Goal: Transaction & Acquisition: Purchase product/service

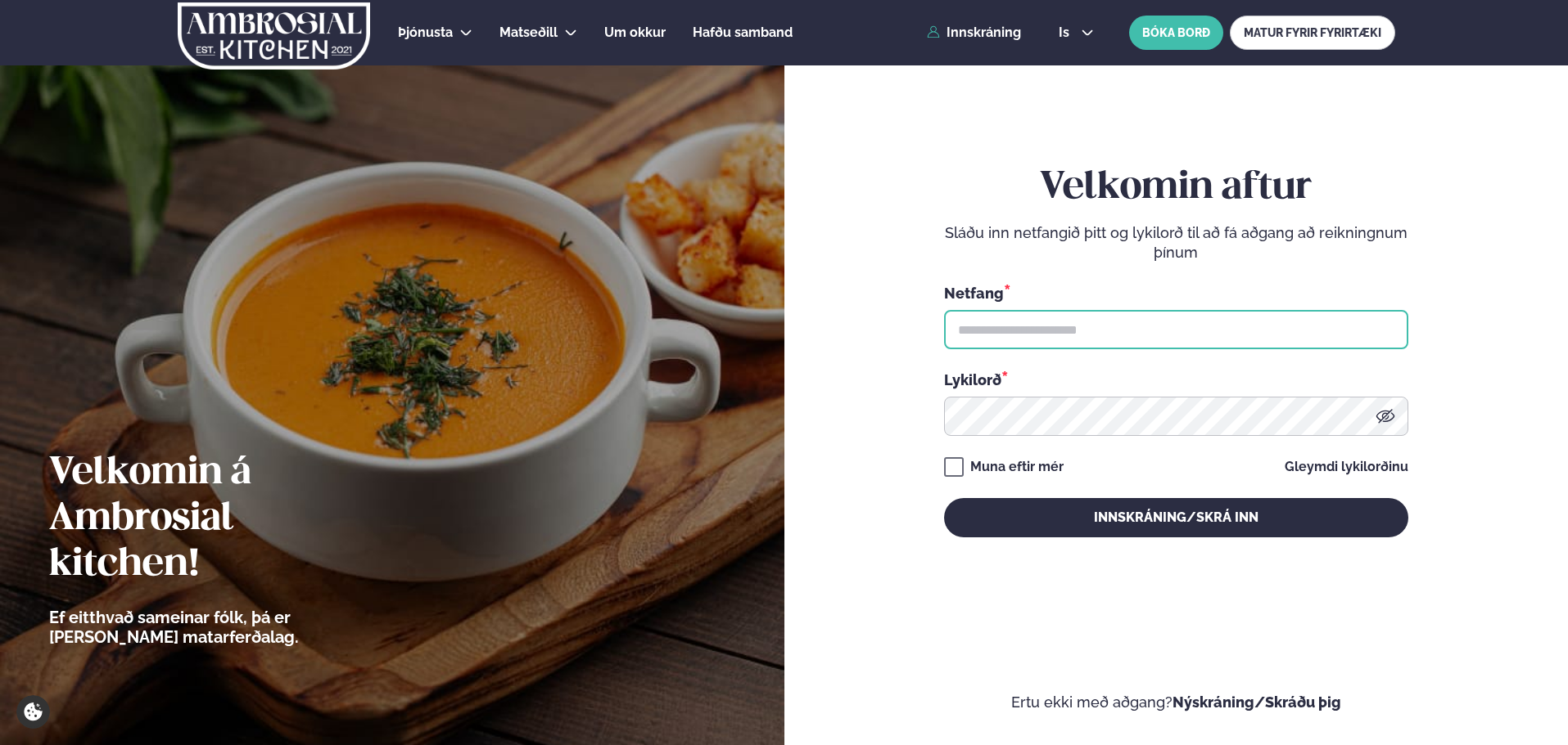
click at [1030, 333] on input "text" at bounding box center [1176, 330] width 464 height 40
type input "**********"
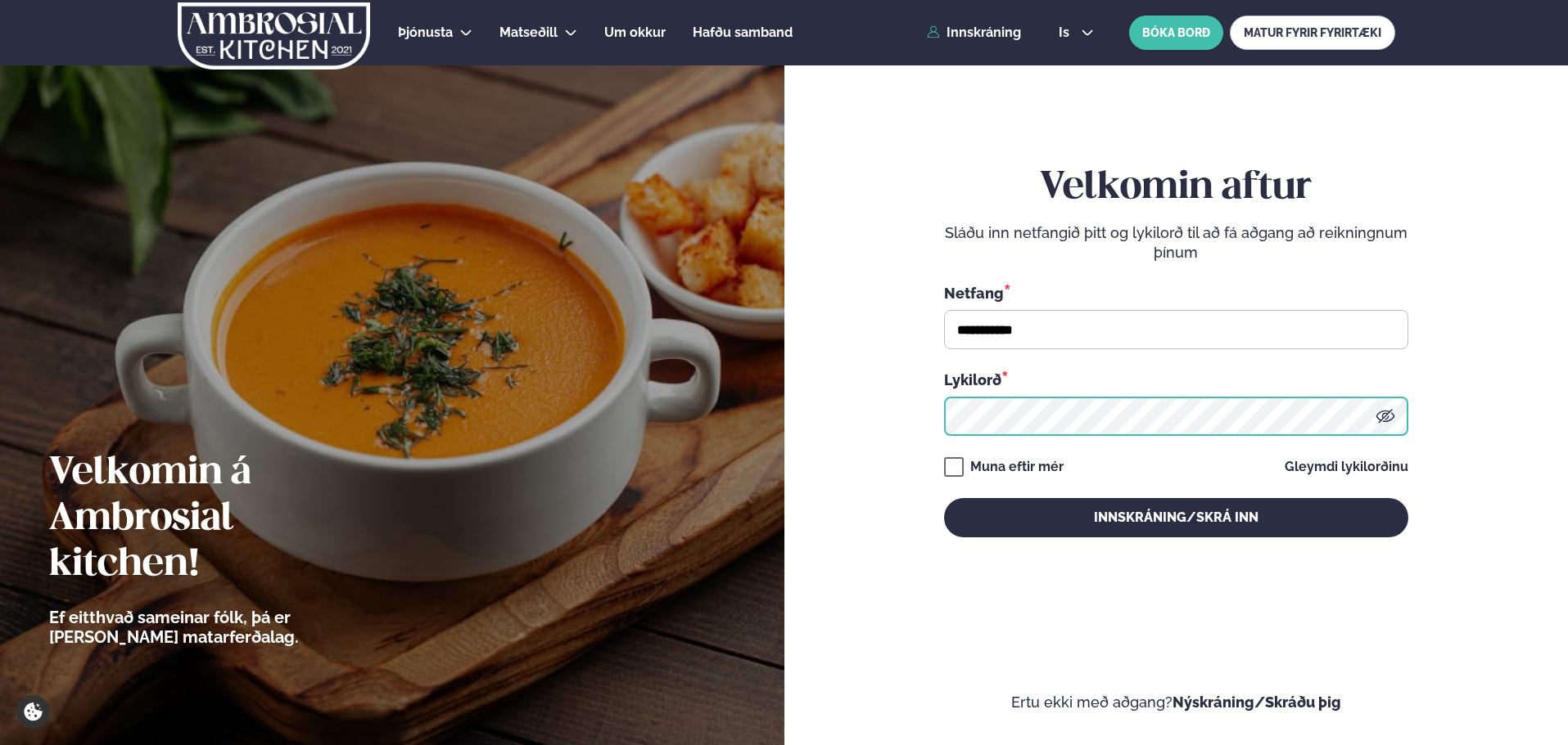
click at [944, 498] on button "Innskráning/Skrá inn" at bounding box center [1176, 518] width 464 height 40
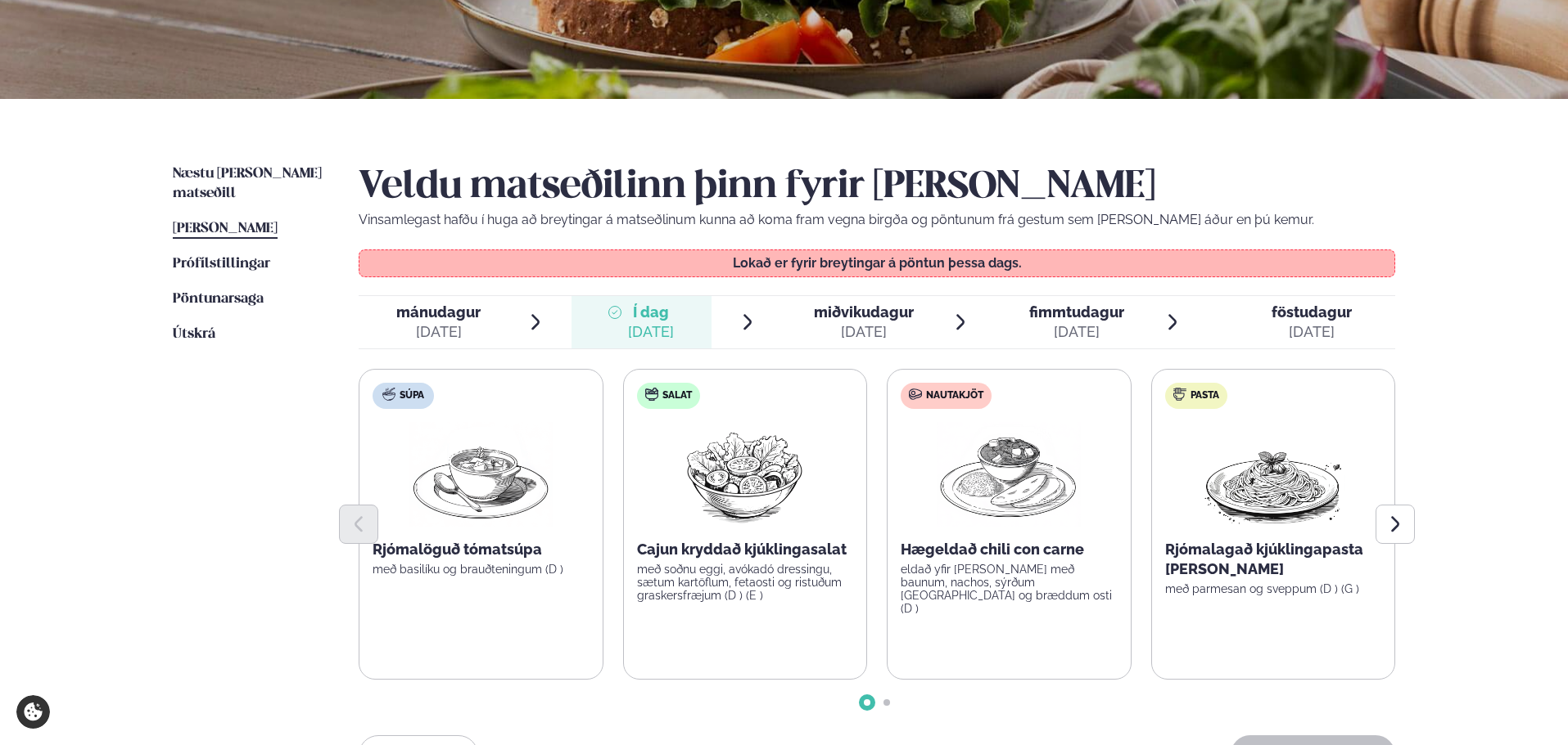
scroll to position [245, 0]
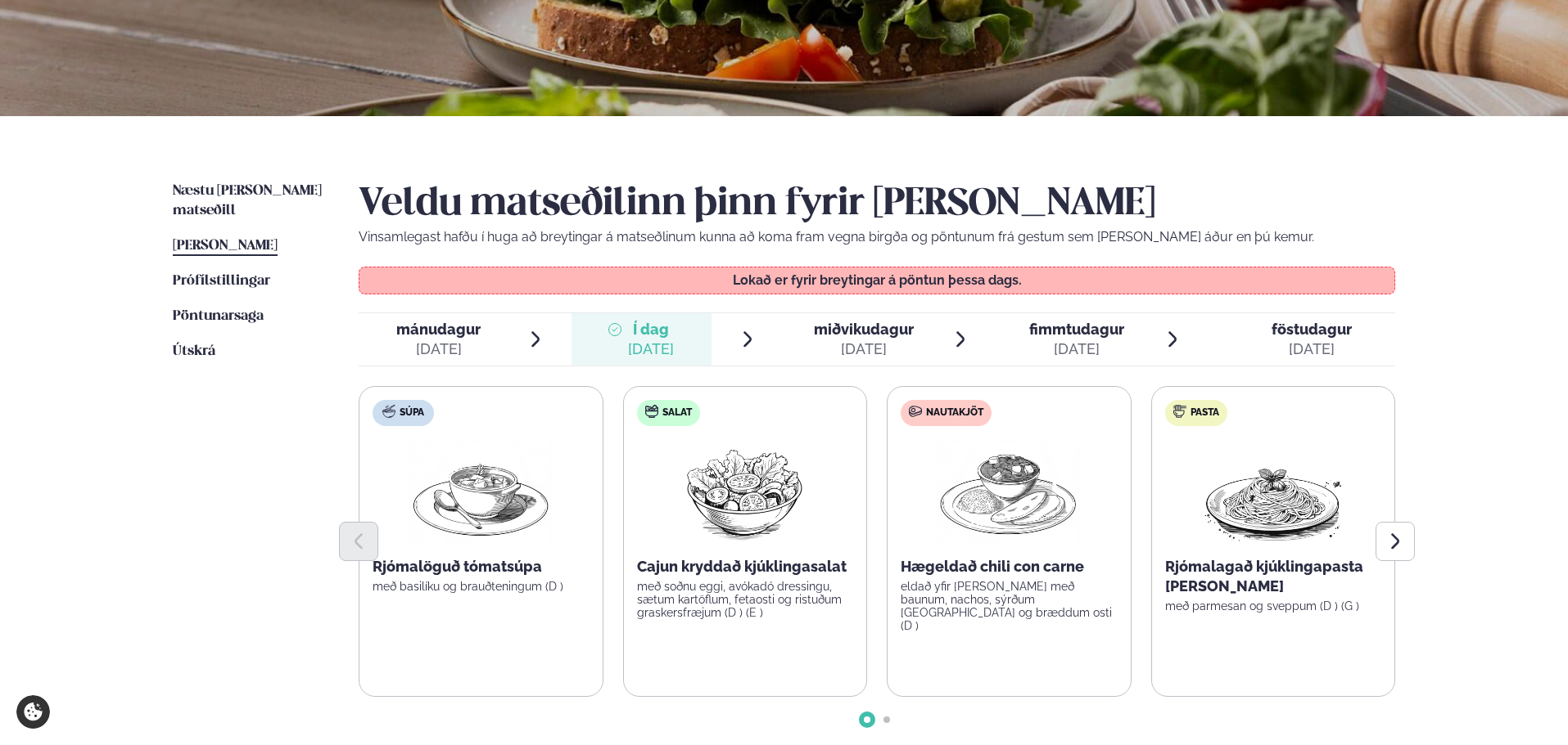
click at [819, 335] on span "miðvikudagur" at bounding box center [863, 329] width 100 height 17
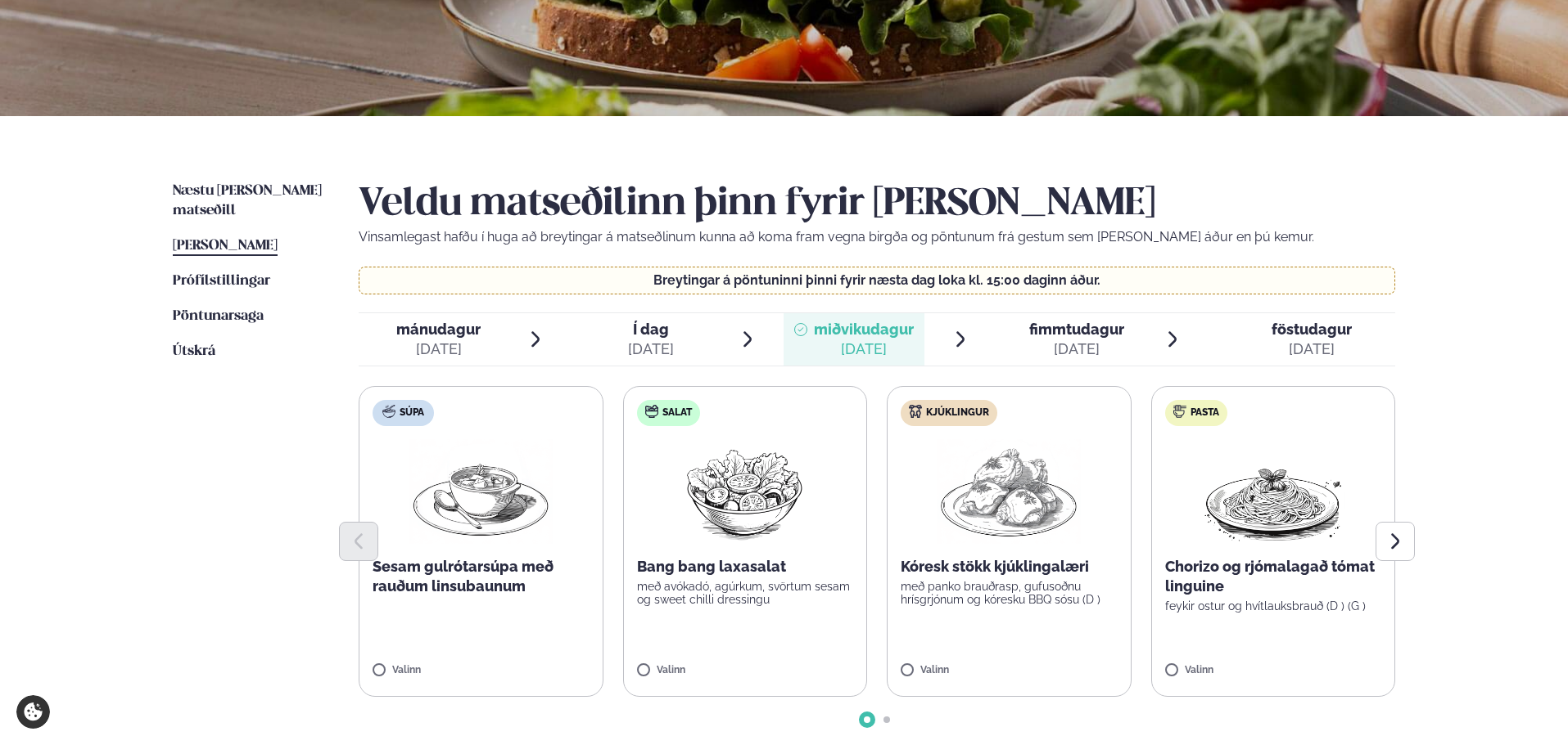
click at [961, 614] on label "Kjúklingur Kóresk stökk kjúklingalæri með panko brauðrasp, gufusoðnu hrísgrjónu…" at bounding box center [1009, 541] width 245 height 311
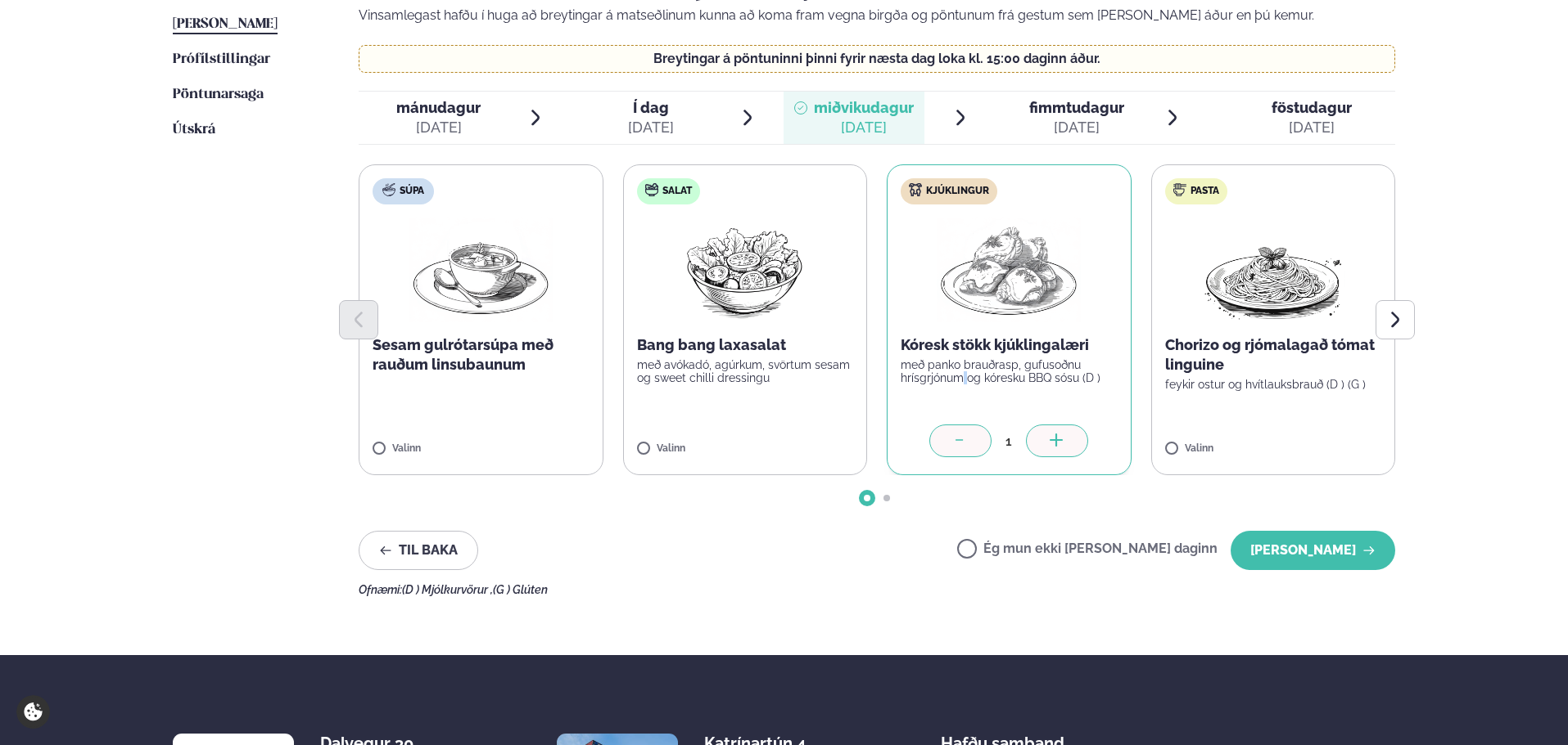
scroll to position [573, 0]
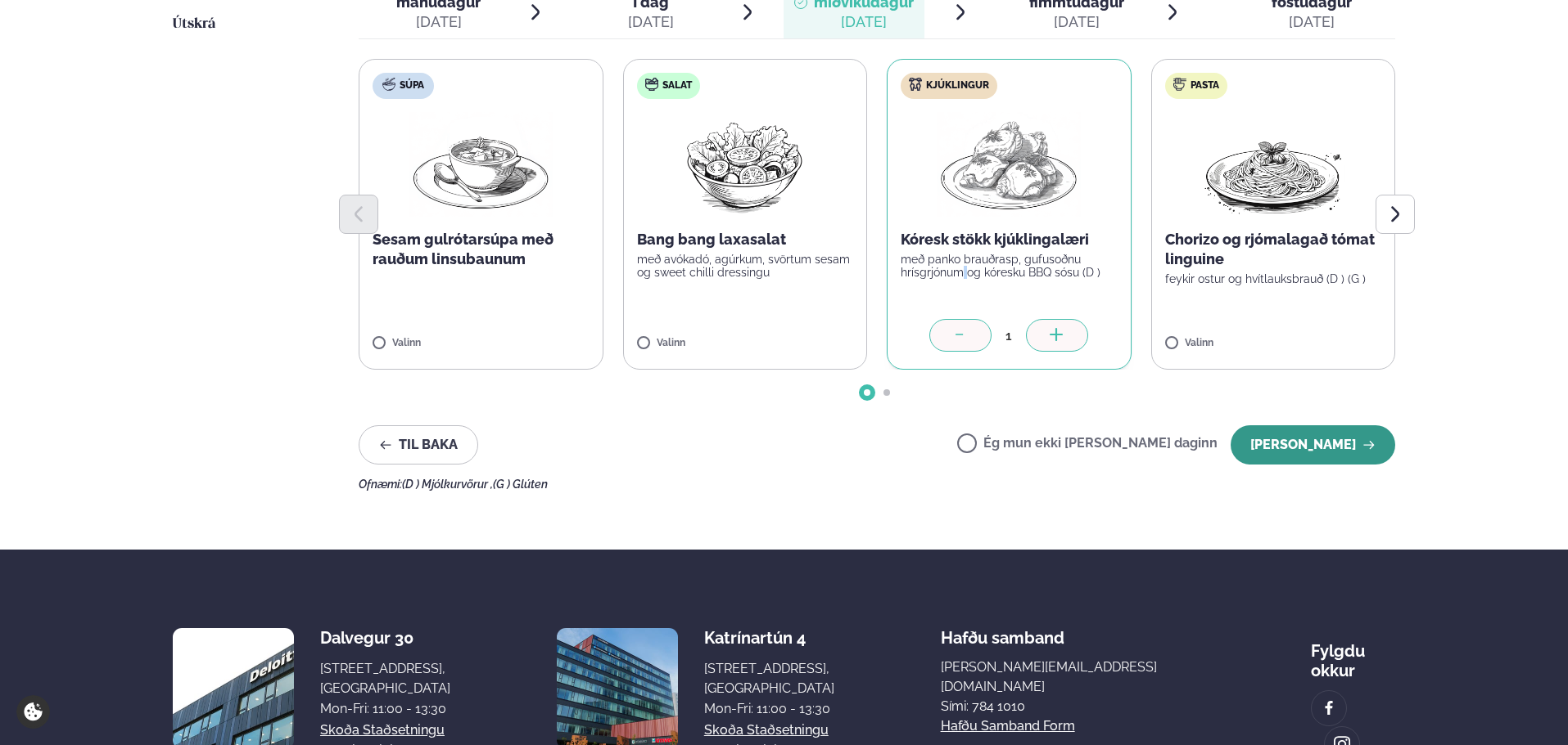
click at [1332, 452] on button "[PERSON_NAME]" at bounding box center [1312, 446] width 164 height 40
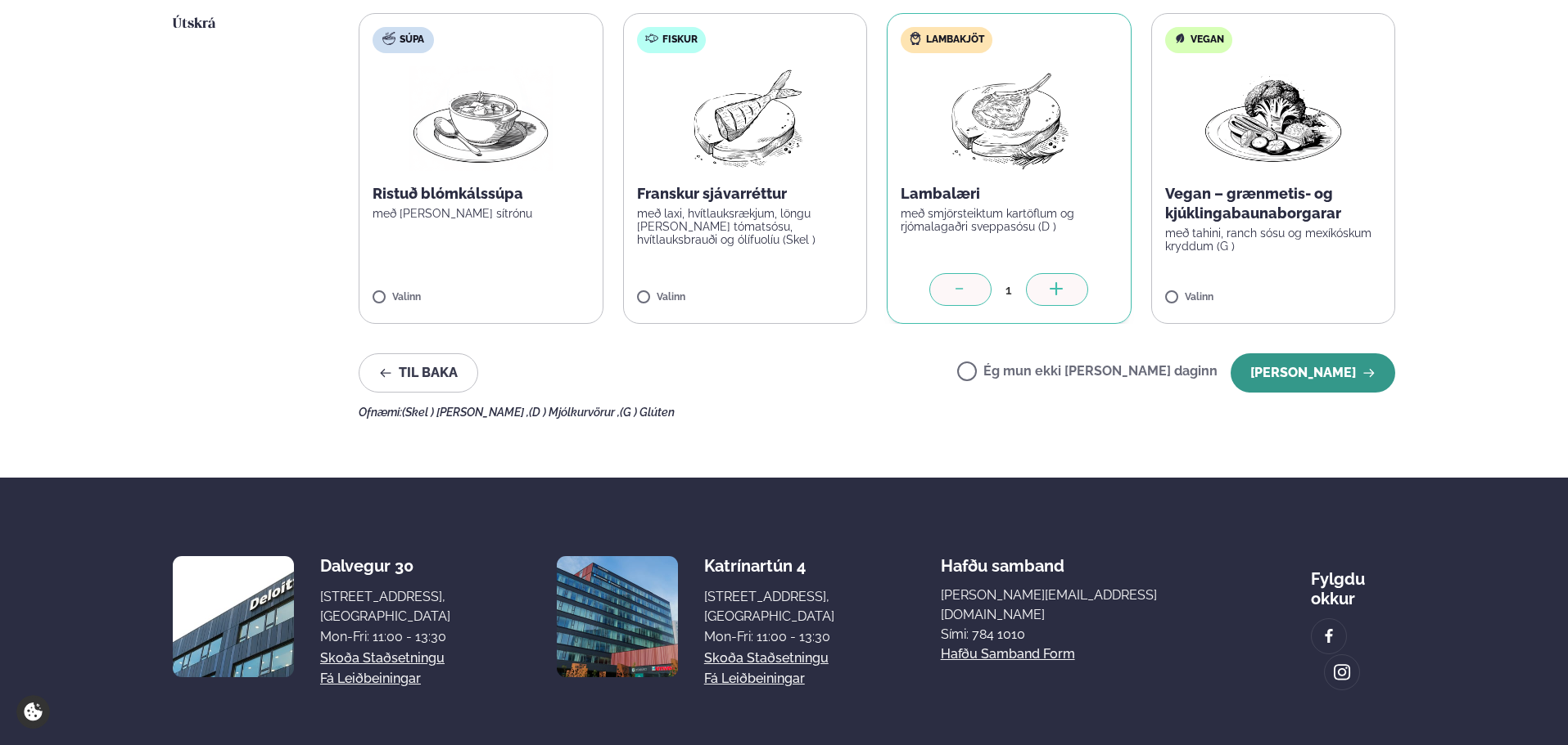
click at [1332, 372] on button "[PERSON_NAME]" at bounding box center [1312, 373] width 164 height 40
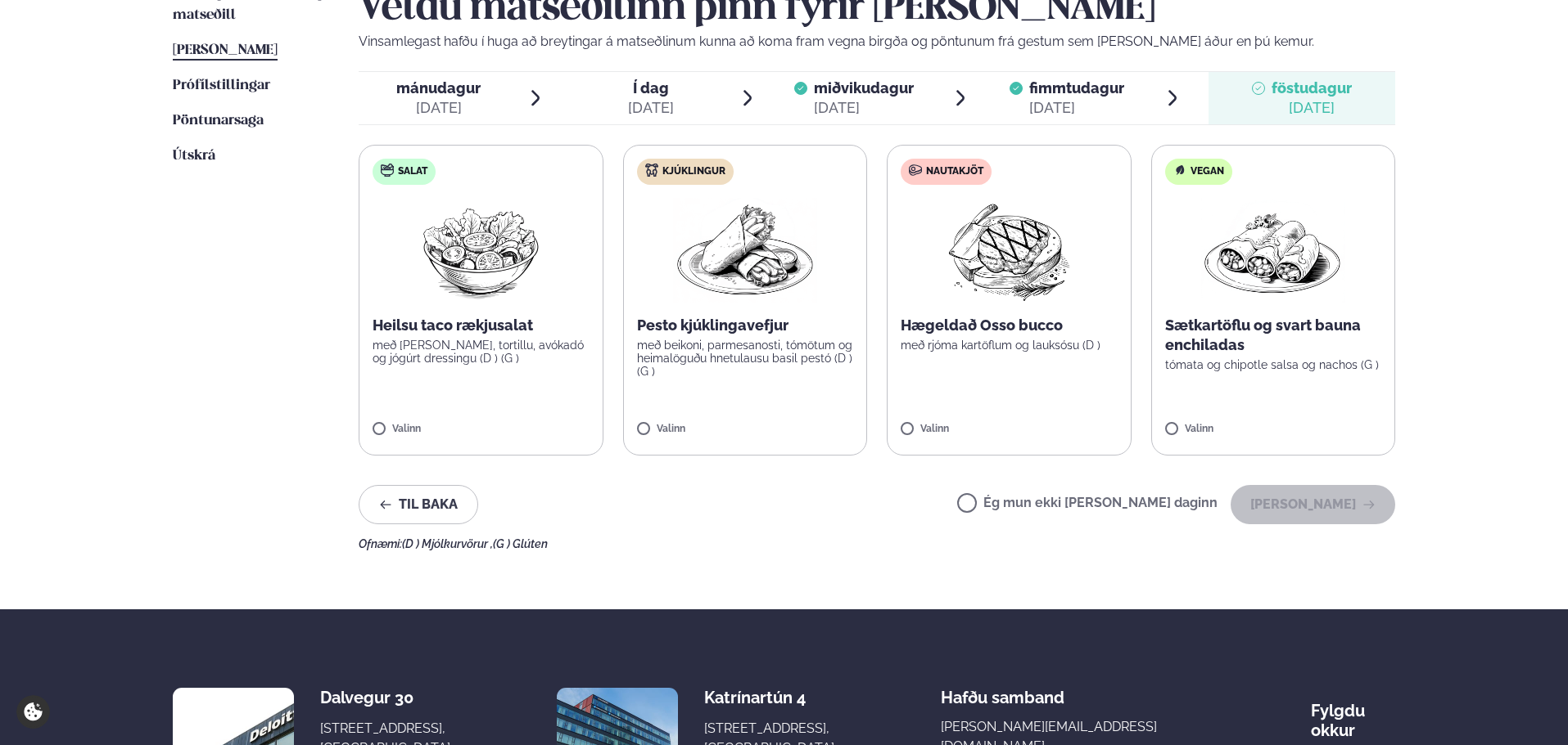
scroll to position [491, 0]
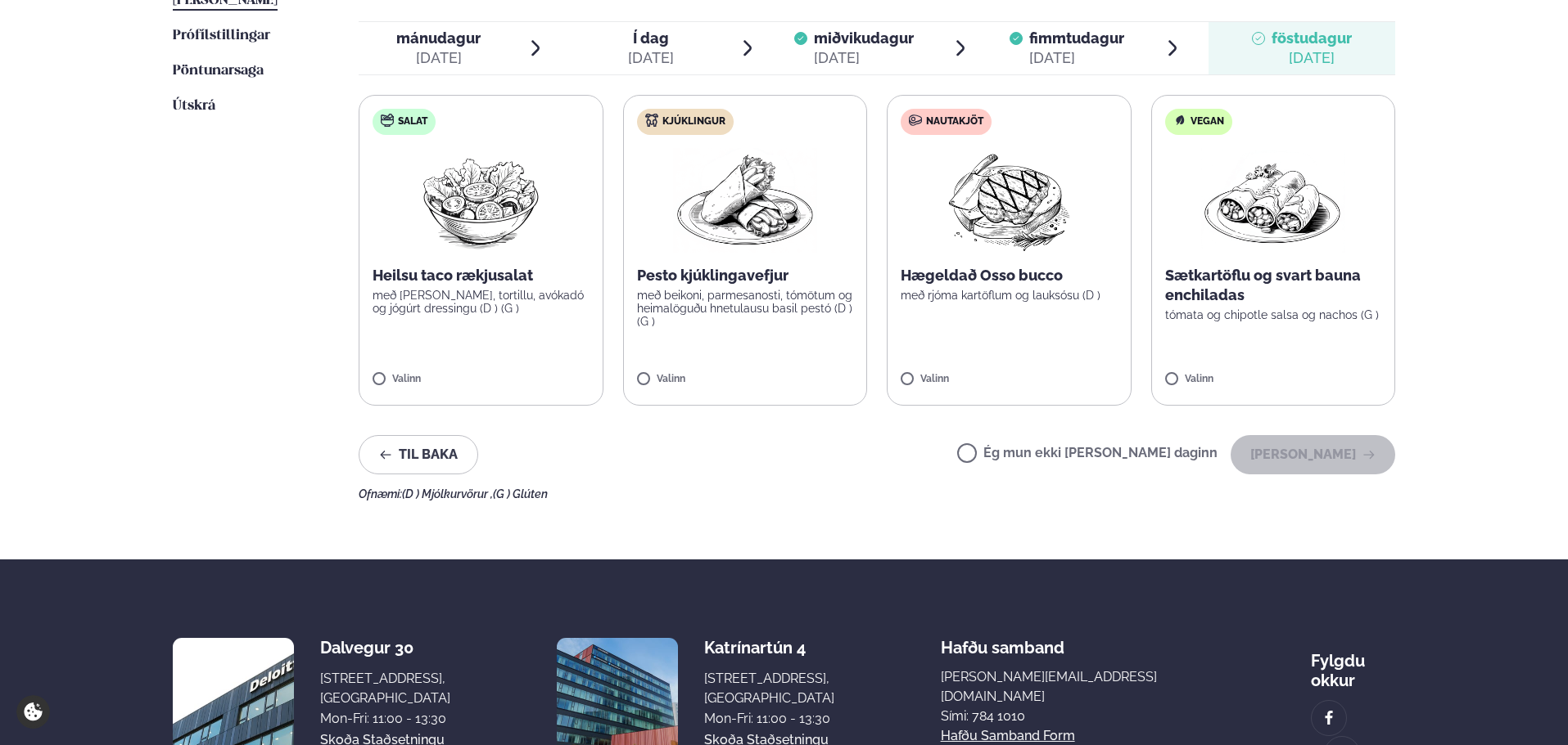
click at [1022, 449] on label "Ég mun ekki [PERSON_NAME] daginn" at bounding box center [1087, 455] width 260 height 17
click at [1340, 459] on button "[PERSON_NAME]" at bounding box center [1312, 455] width 164 height 40
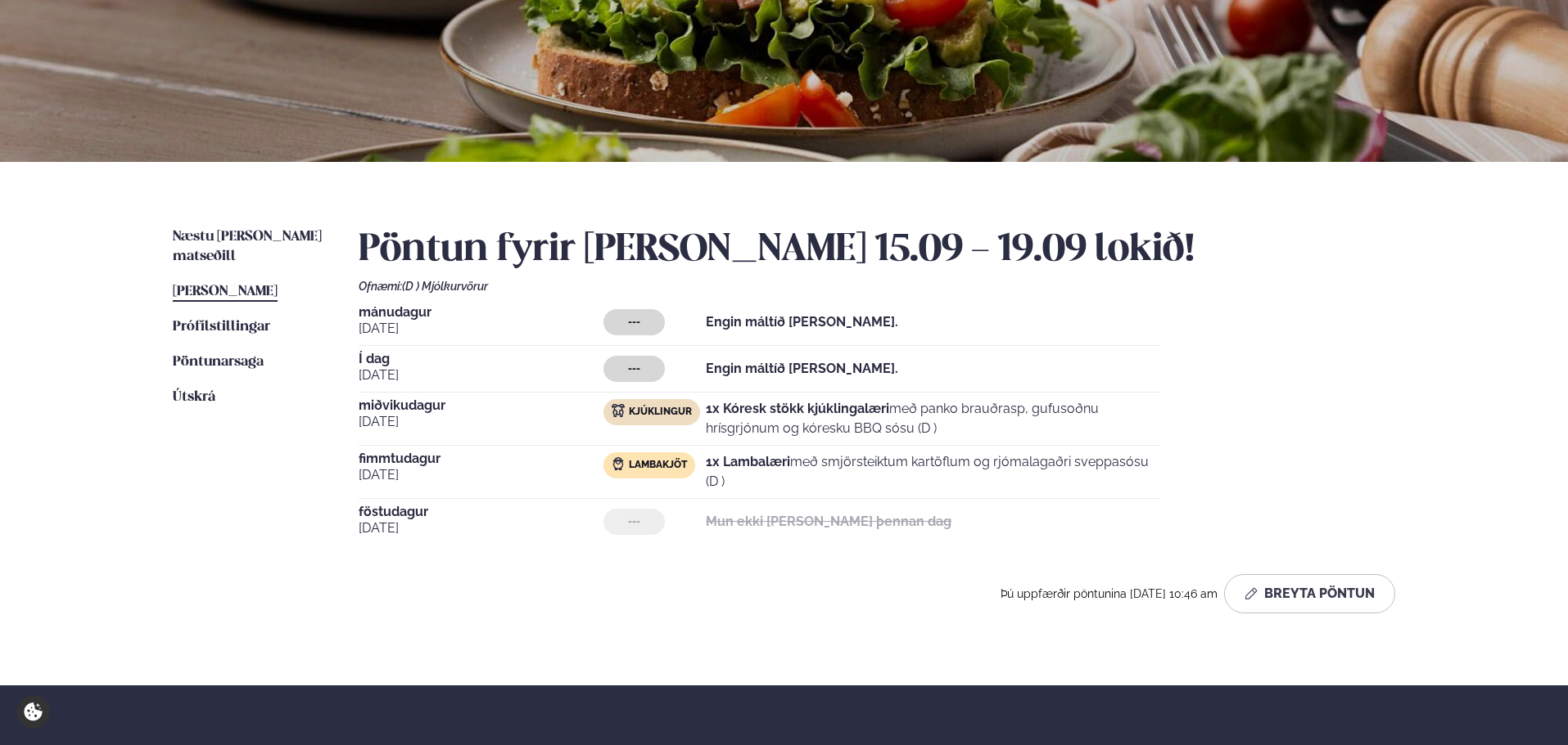
scroll to position [226, 0]
